Goal: Information Seeking & Learning: Check status

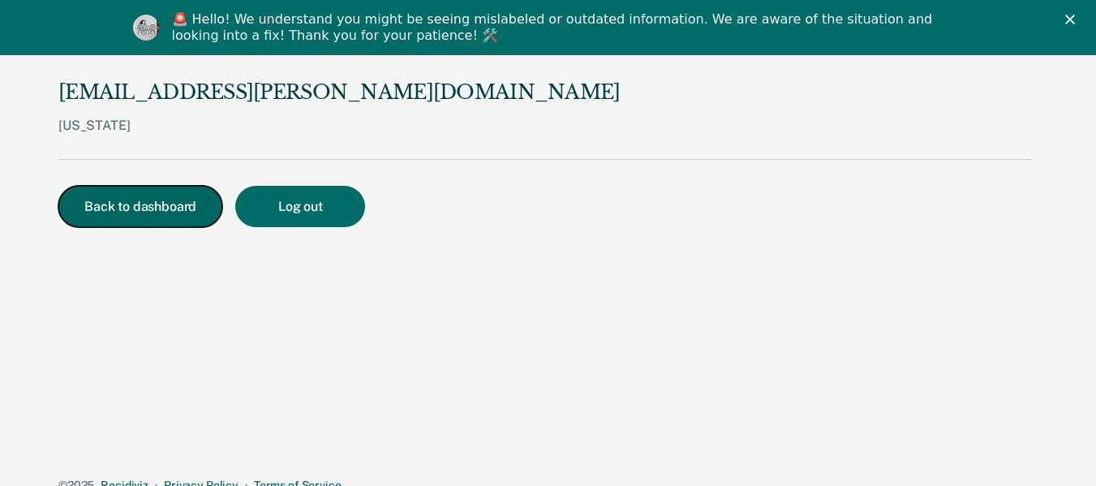
click at [164, 208] on button "Back to dashboard" at bounding box center [140, 206] width 164 height 41
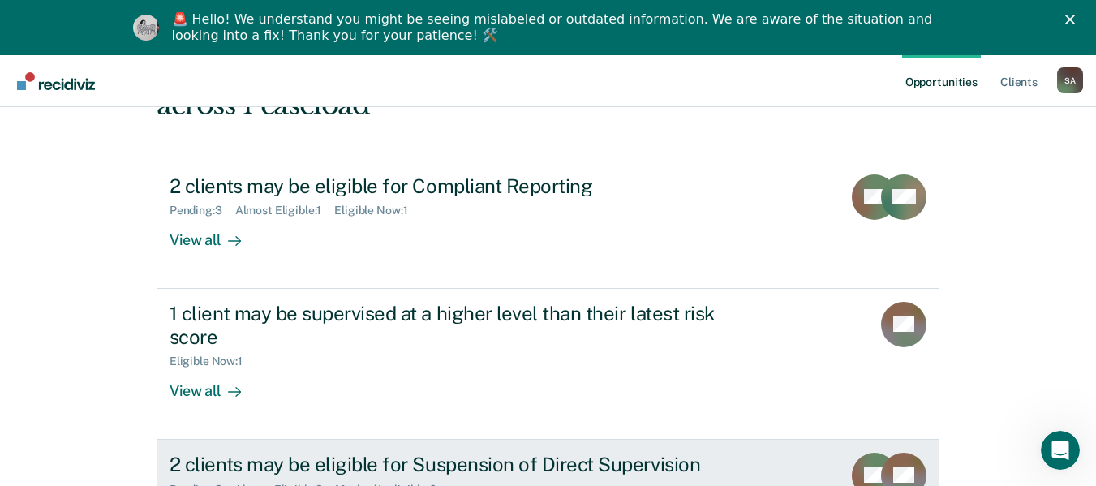
scroll to position [219, 0]
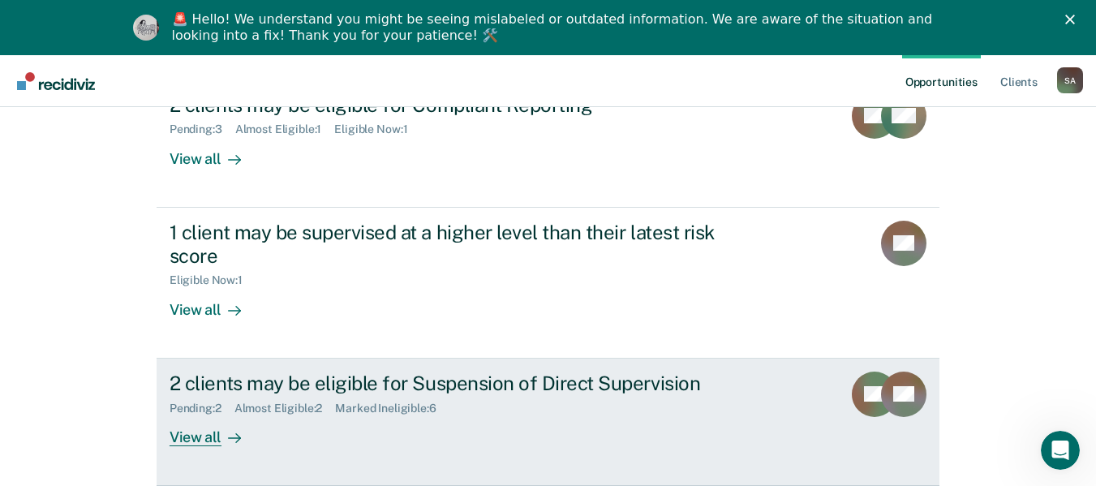
click at [504, 399] on div "Pending : 2 Almost Eligible : 2 Marked Ineligible : 6" at bounding box center [453, 405] width 569 height 20
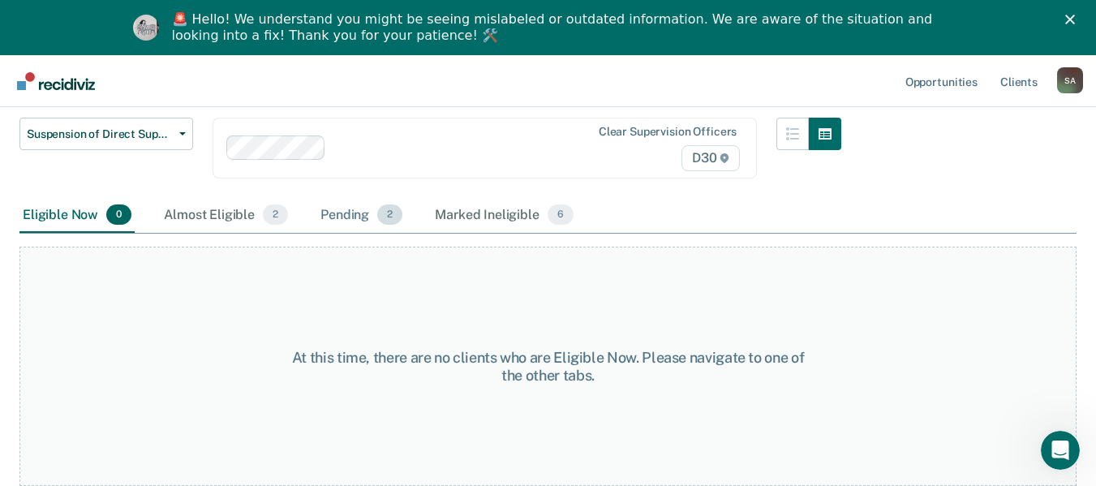
click at [317, 225] on div "Pending 2" at bounding box center [361, 216] width 88 height 36
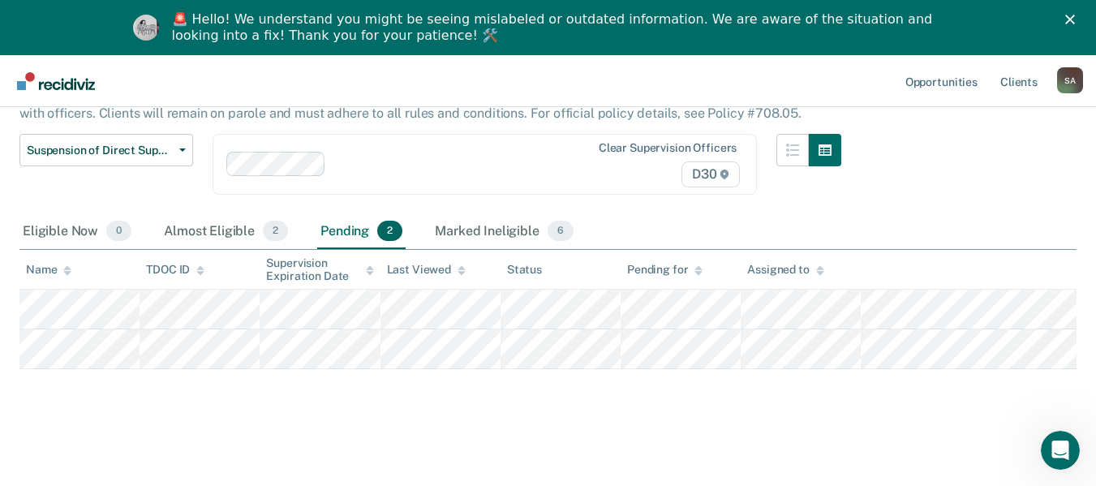
scroll to position [123, 0]
click at [221, 231] on div "Almost Eligible 2" at bounding box center [226, 232] width 131 height 36
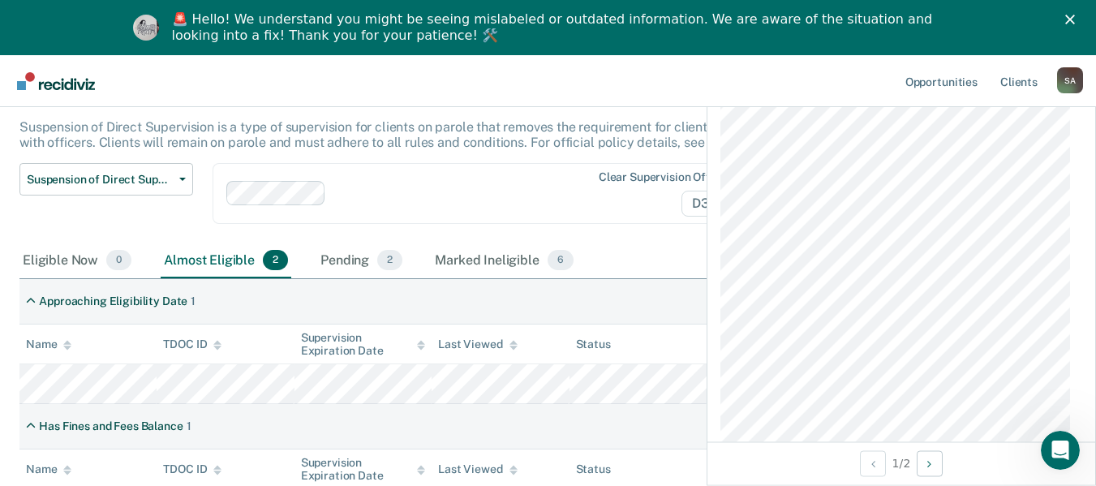
scroll to position [0, 0]
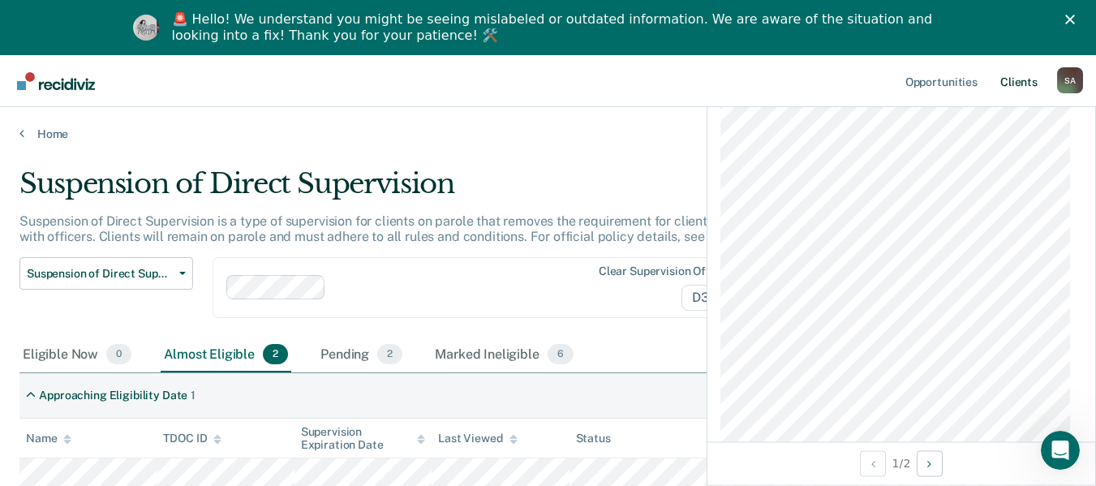
click at [1007, 76] on link "Client s" at bounding box center [1019, 81] width 44 height 52
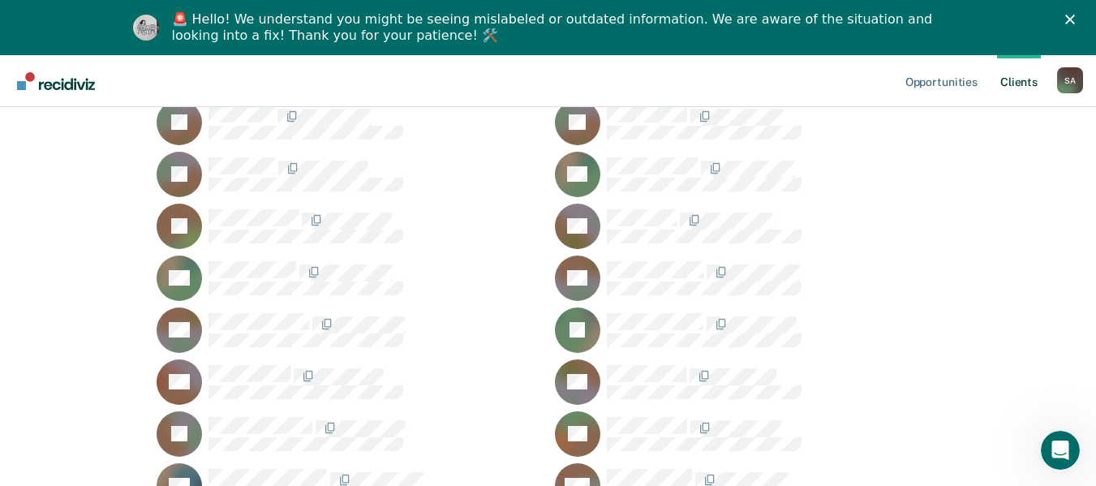
scroll to position [1946, 0]
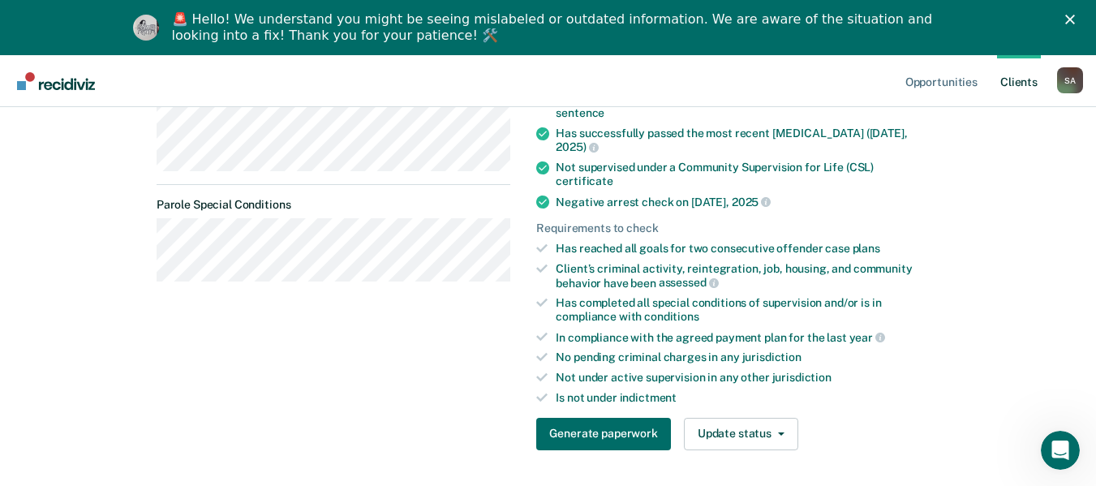
scroll to position [564, 0]
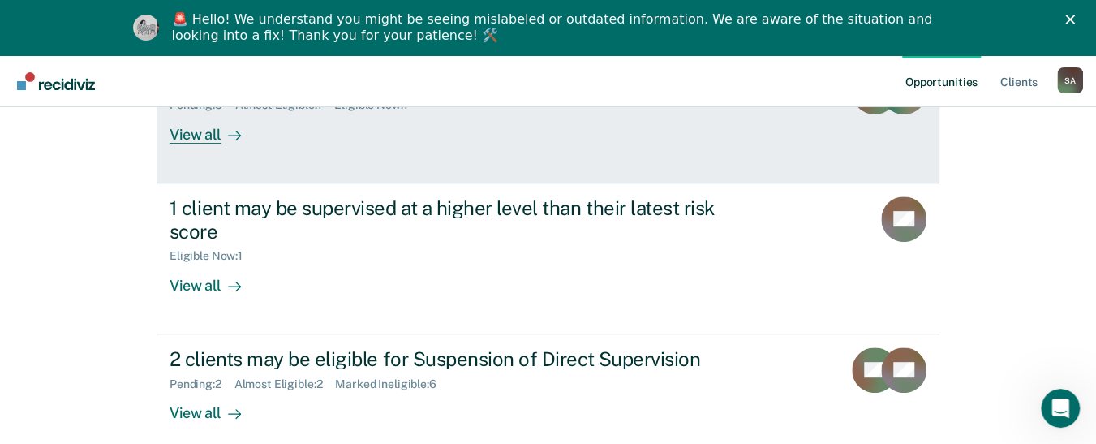
scroll to position [324, 0]
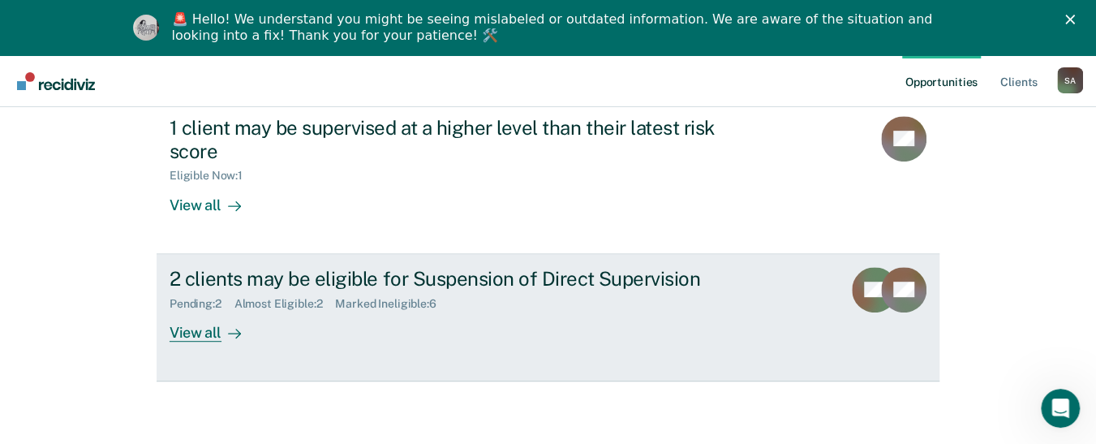
click at [228, 328] on icon at bounding box center [234, 333] width 13 height 13
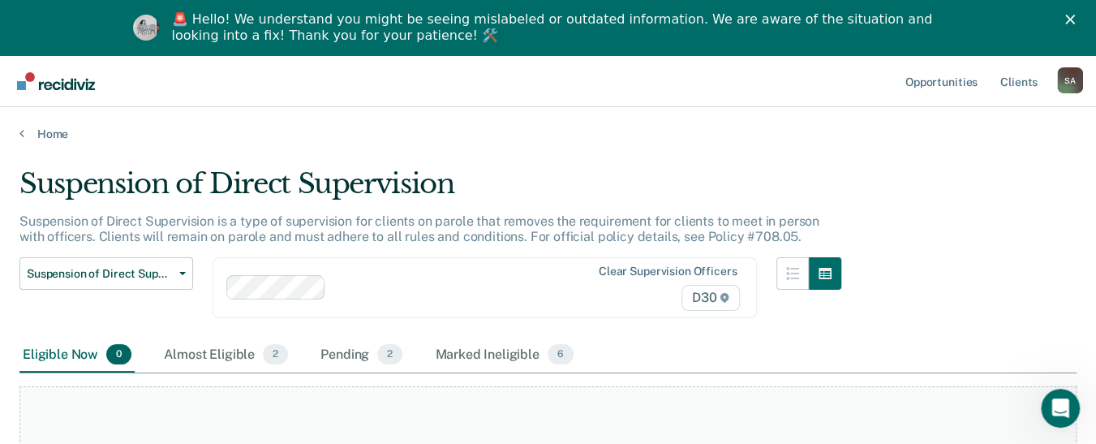
scroll to position [162, 0]
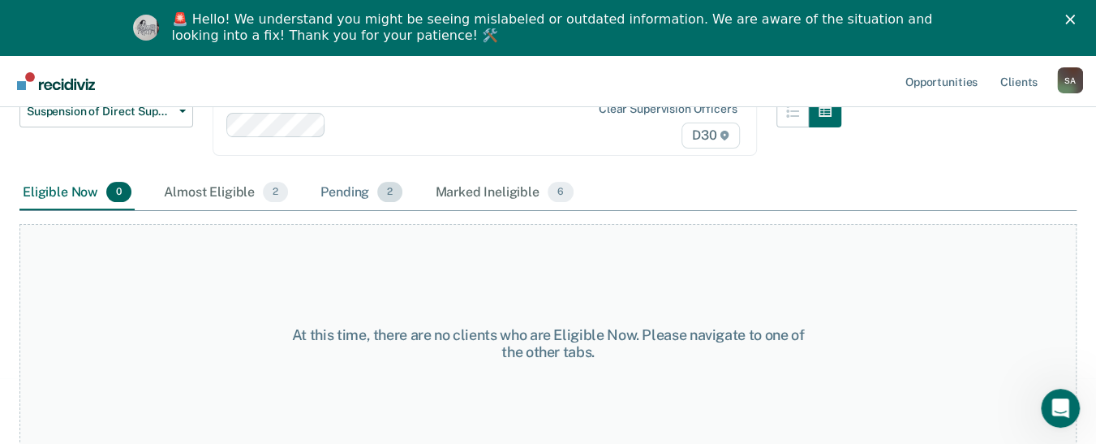
click at [351, 194] on div "Pending 2" at bounding box center [361, 193] width 88 height 36
